Goal: Communication & Community: Answer question/provide support

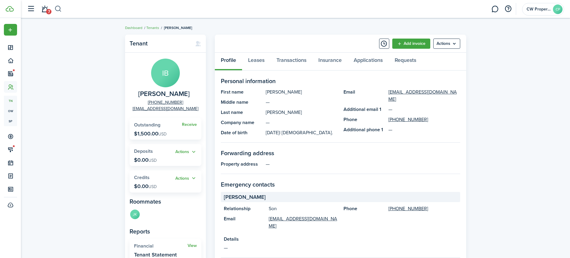
click at [57, 9] on button "button" at bounding box center [57, 9] width 7 height 10
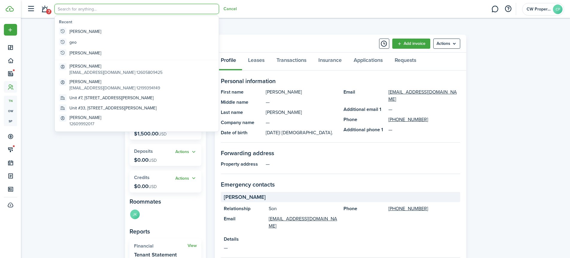
click at [91, 8] on input "search" at bounding box center [136, 9] width 165 height 10
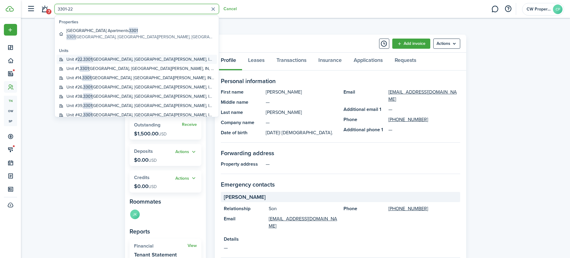
type input "3301-22"
click at [112, 58] on global-search-item-title "Unit # 22 , [STREET_ADDRESS][PERSON_NAME]" at bounding box center [140, 59] width 148 height 6
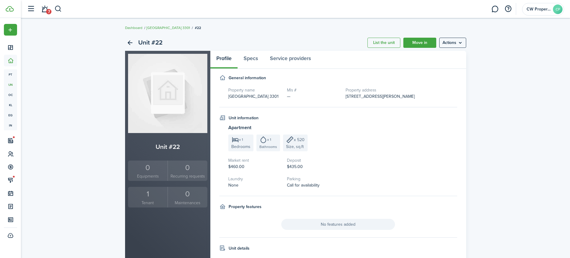
click at [153, 195] on div "1" at bounding box center [148, 193] width 37 height 11
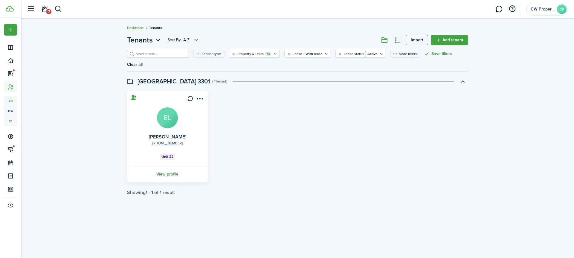
click at [174, 166] on link "View profile" at bounding box center [167, 174] width 83 height 16
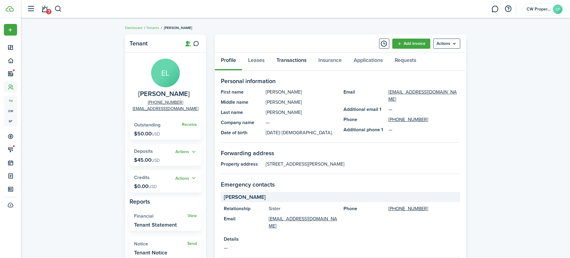
click at [284, 61] on link "Transactions" at bounding box center [291, 62] width 42 height 18
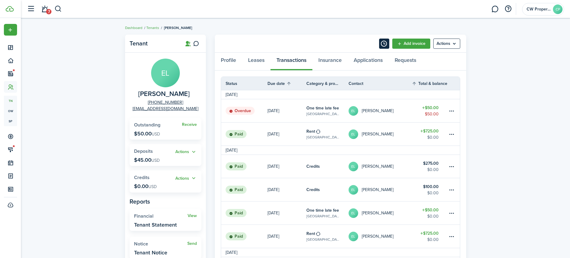
click at [380, 45] on button "Timeline" at bounding box center [384, 44] width 10 height 10
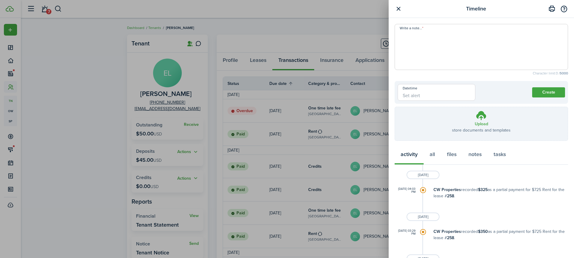
click at [399, 40] on textarea "Write a note..." at bounding box center [481, 49] width 173 height 36
type textarea "[PERSON_NAME] called and will have the late fee paid [DATE]"
click at [548, 92] on button "Create" at bounding box center [549, 92] width 33 height 10
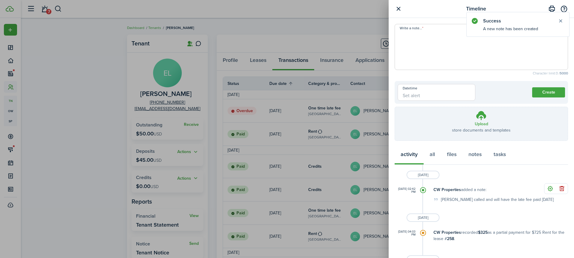
click at [99, 66] on div "Timeline Write a note... Character limit: 0 / 5000 Datetime Create Upload store…" at bounding box center [287, 129] width 574 height 258
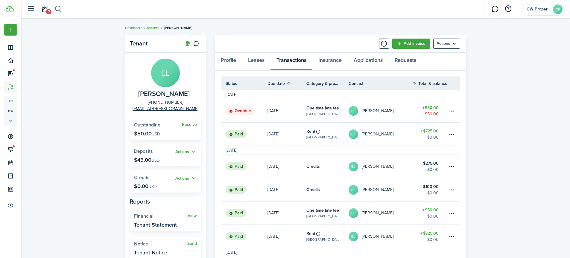
click at [55, 7] on button "button" at bounding box center [57, 9] width 7 height 10
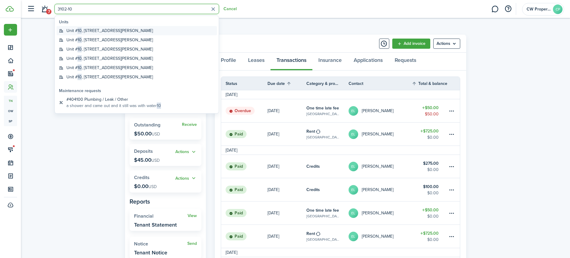
type input "3102-10"
click at [107, 30] on global-search-item-title "Unit # 10 , [STREET_ADDRESS][PERSON_NAME]" at bounding box center [109, 31] width 86 height 6
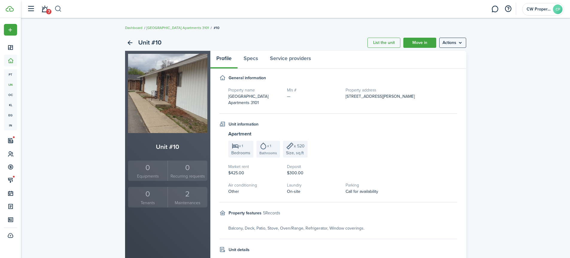
click at [58, 8] on button "button" at bounding box center [57, 9] width 7 height 10
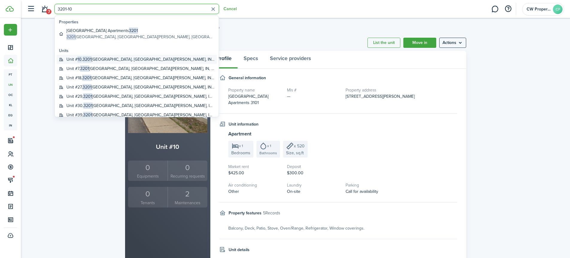
type input "3201-10"
click at [86, 59] on span "3201" at bounding box center [87, 59] width 9 height 6
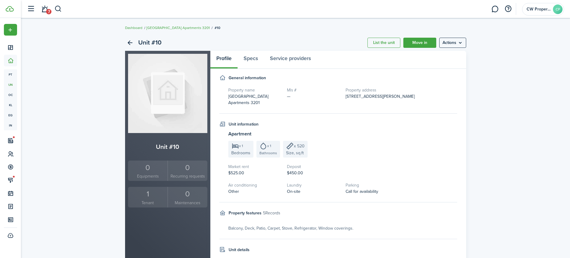
click at [139, 200] on link "1 Tenant" at bounding box center [148, 197] width 40 height 21
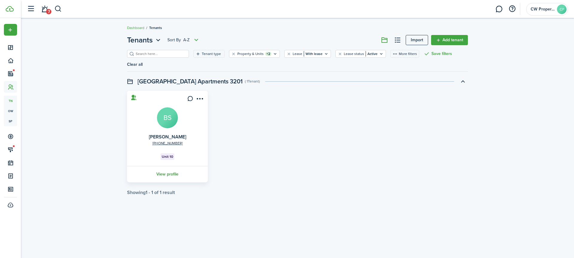
click at [164, 166] on link "View profile" at bounding box center [167, 174] width 83 height 16
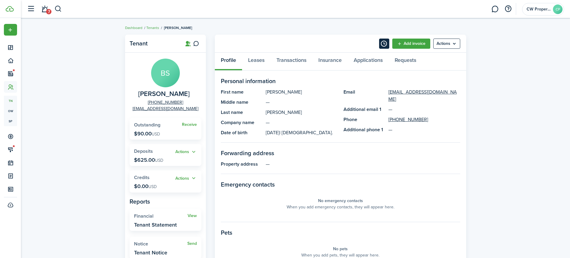
click at [386, 45] on button "Timeline" at bounding box center [384, 44] width 10 height 10
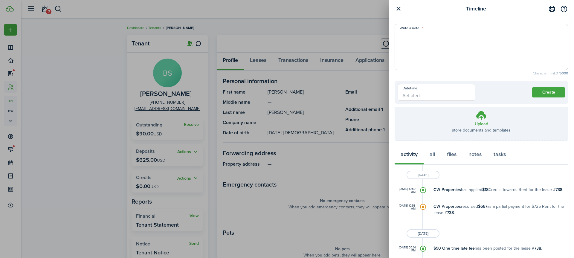
click at [397, 7] on button "button" at bounding box center [398, 8] width 7 height 7
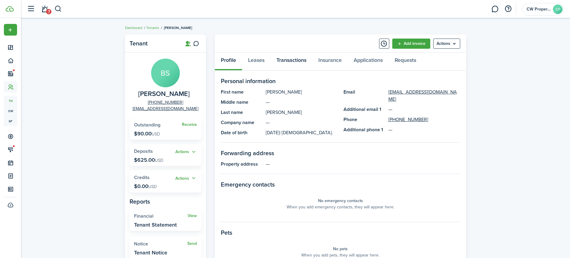
click at [282, 60] on link "Transactions" at bounding box center [291, 62] width 42 height 18
